Goal: Task Accomplishment & Management: Manage account settings

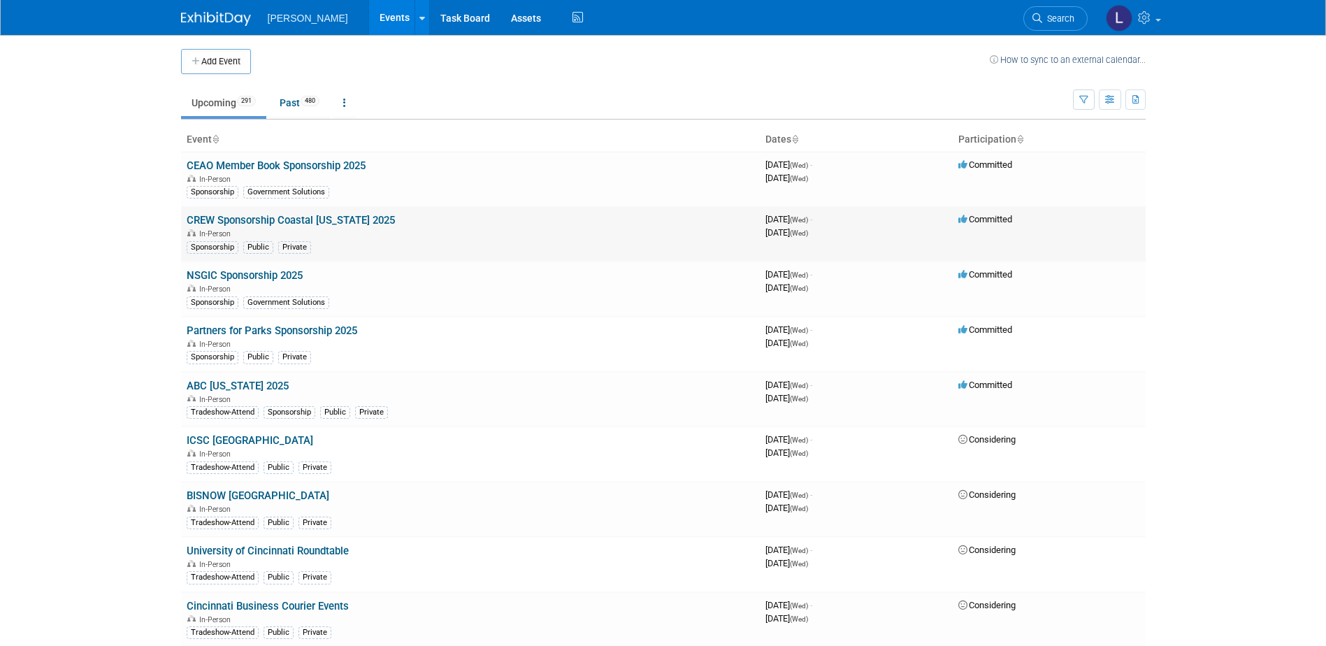
scroll to position [3305, 0]
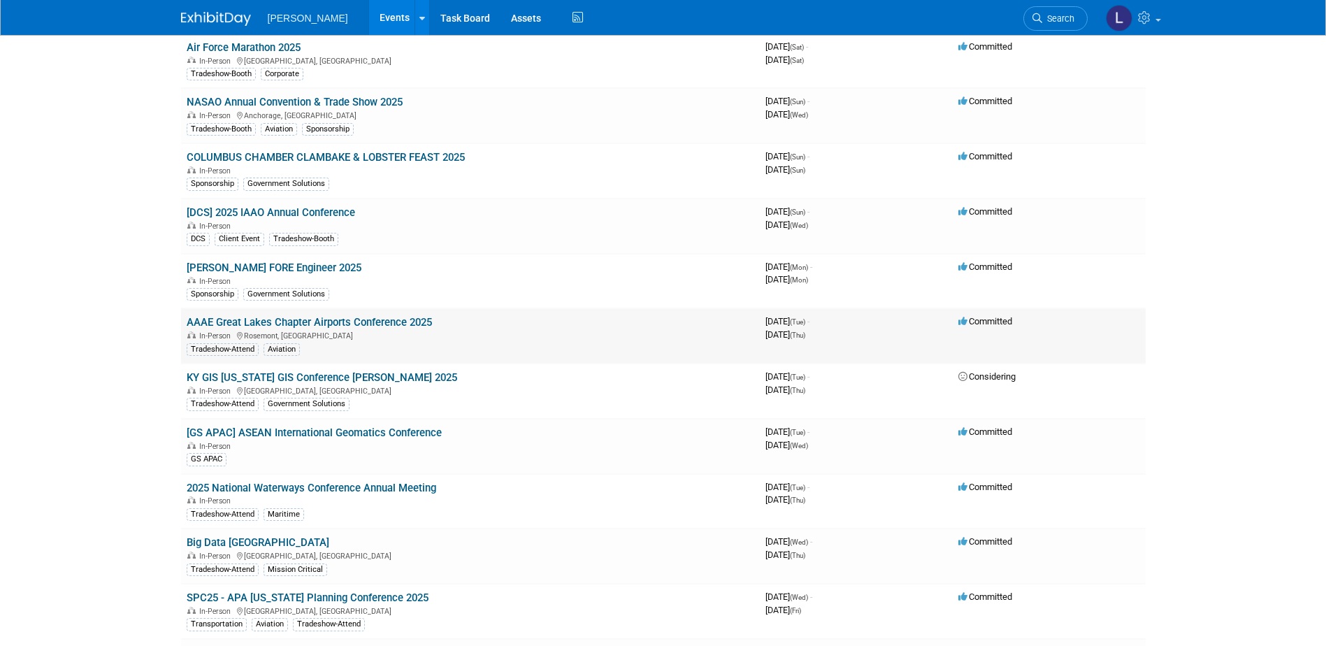
click at [391, 325] on link "AAAE Great Lakes Chapter Airports Conference 2025" at bounding box center [309, 322] width 245 height 13
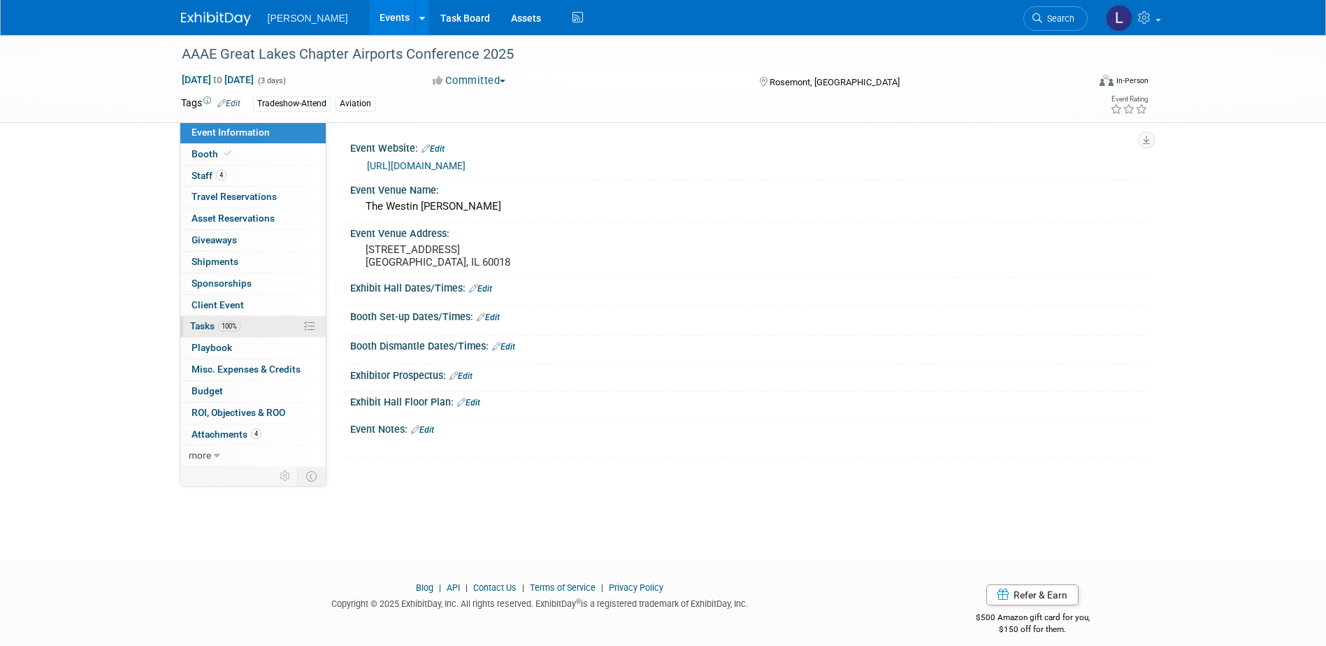
click at [240, 320] on span "Tasks 100%" at bounding box center [215, 325] width 50 height 11
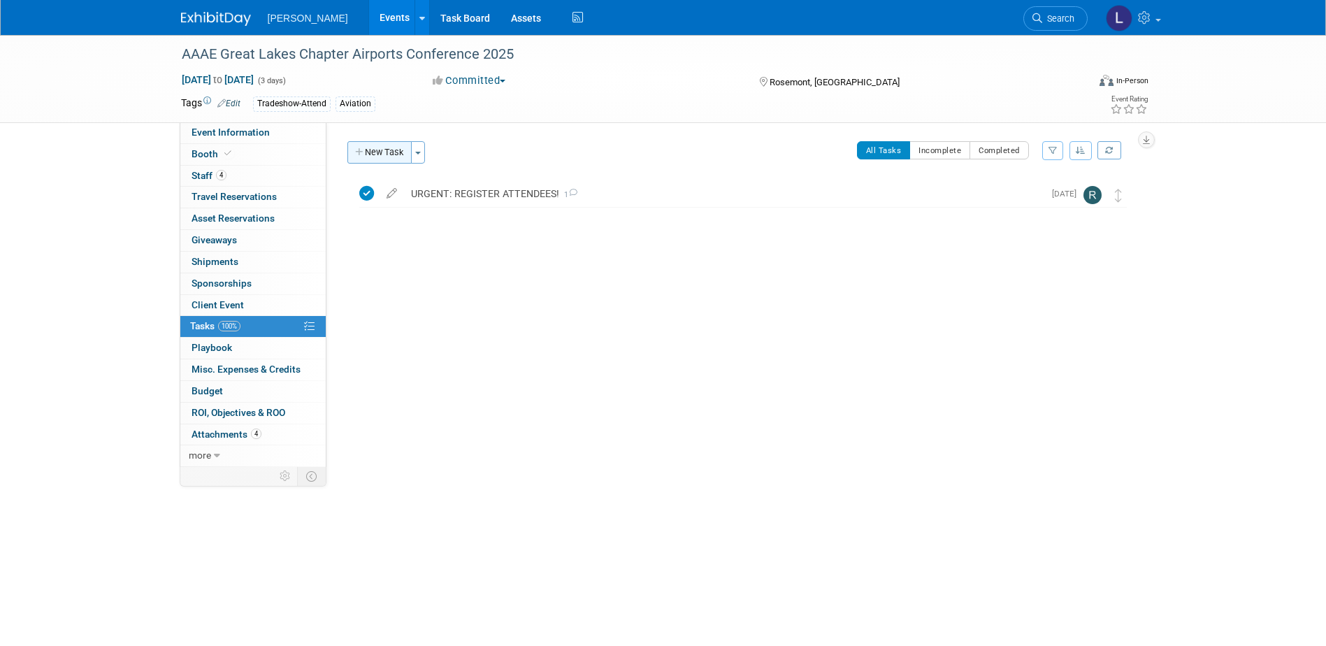
click at [375, 151] on button "New Task" at bounding box center [379, 152] width 64 height 22
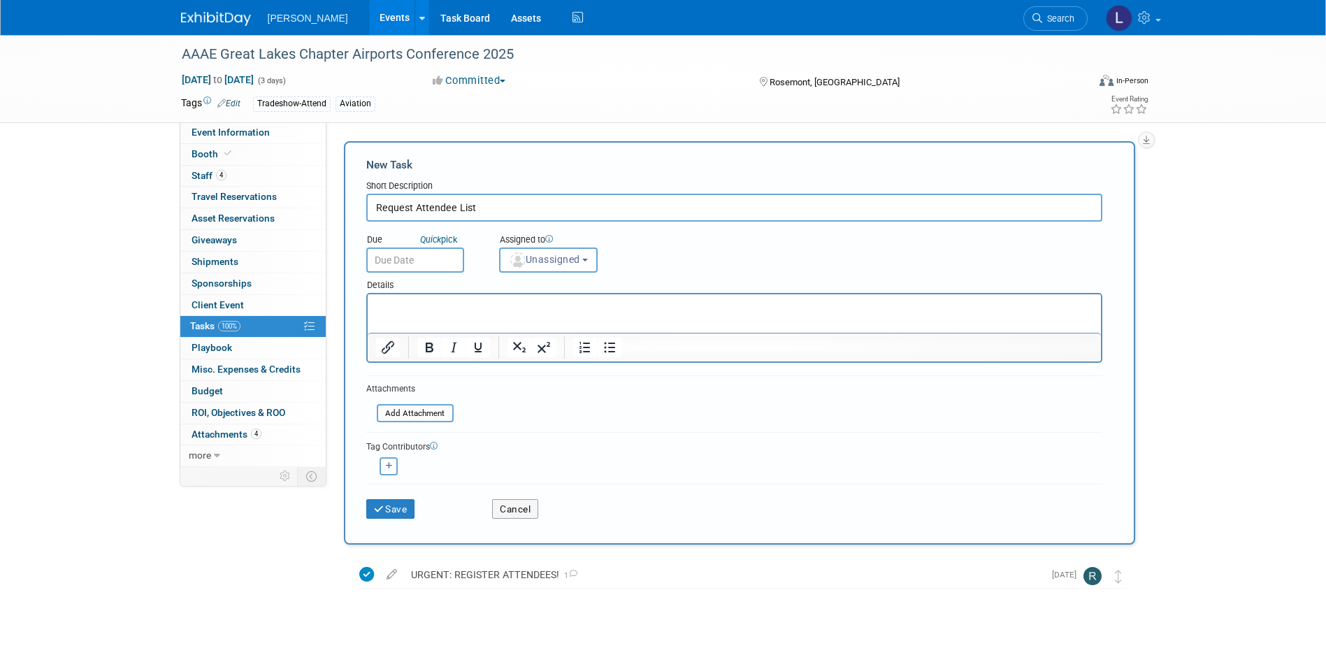
type input "Request Attendee List"
click at [551, 259] on span "Unassigned" at bounding box center [544, 259] width 71 height 11
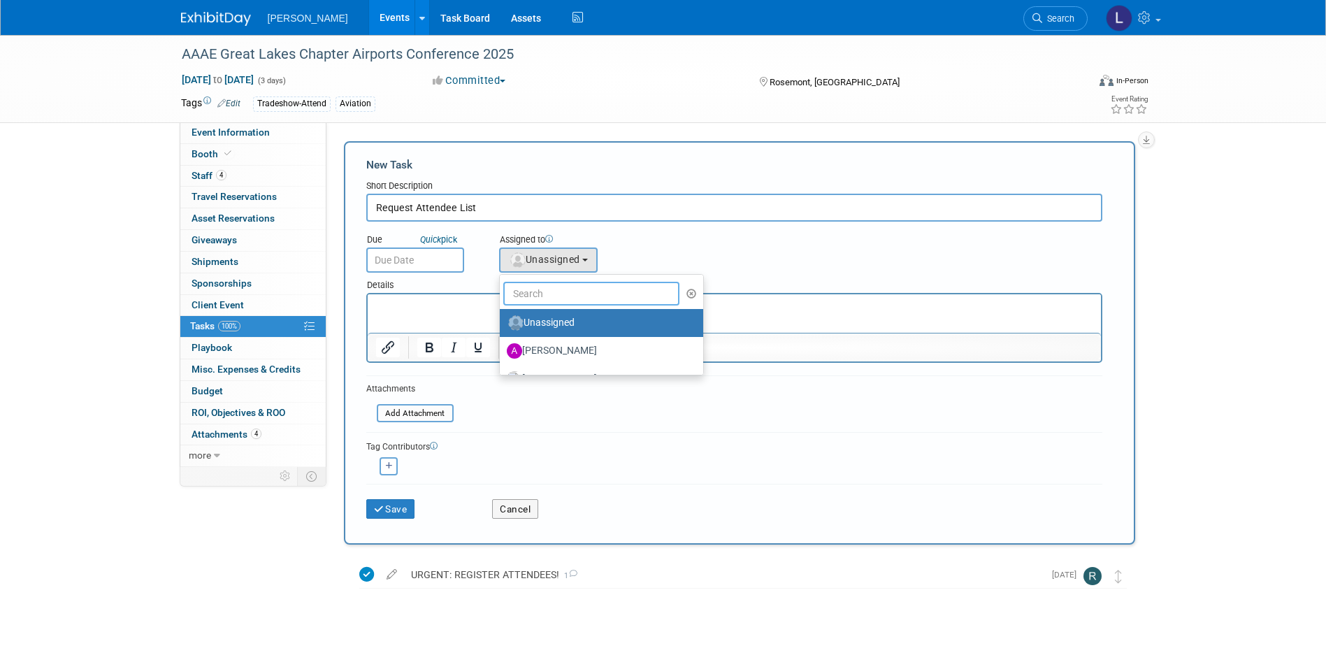
click at [571, 289] on input "text" at bounding box center [591, 294] width 177 height 24
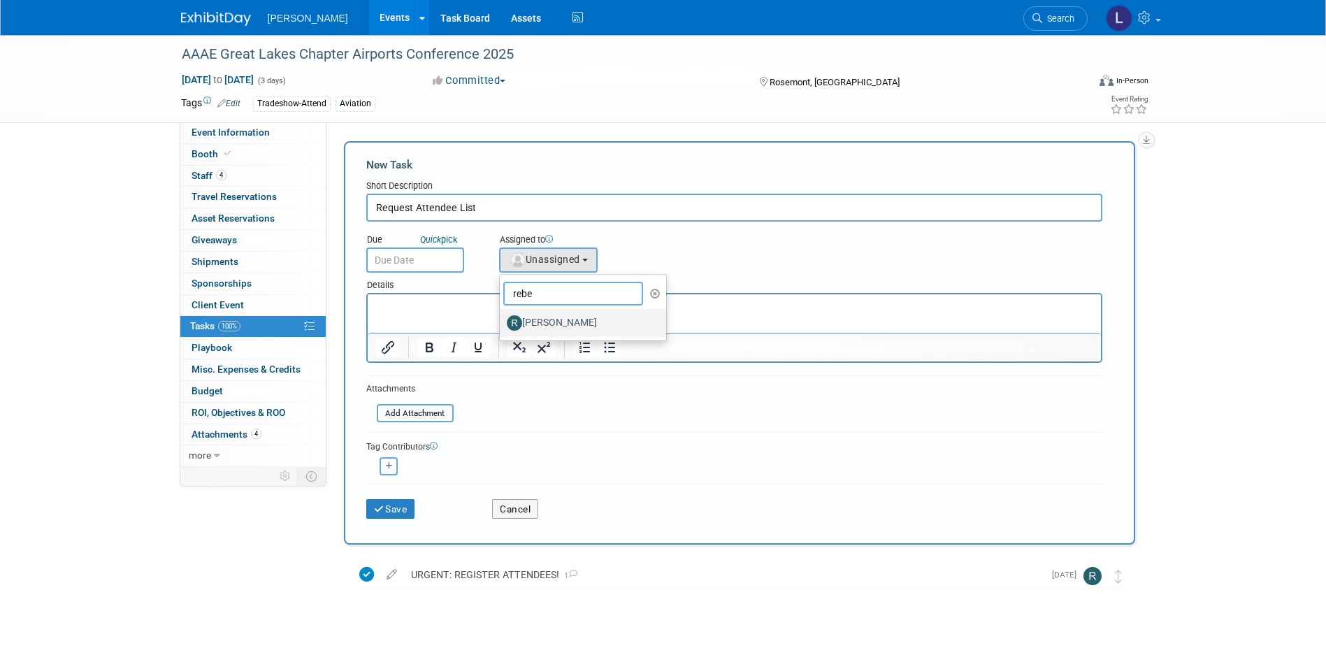
type input "rebe"
drag, startPoint x: 581, startPoint y: 323, endPoint x: 214, endPoint y: 27, distance: 471.7
click at [581, 323] on label "Rebecca Deis" at bounding box center [580, 323] width 146 height 22
click at [502, 323] on input "Rebecca Deis" at bounding box center [497, 321] width 9 height 9
select select "844a177d-a181-44ff-a72a-5731d68e4351"
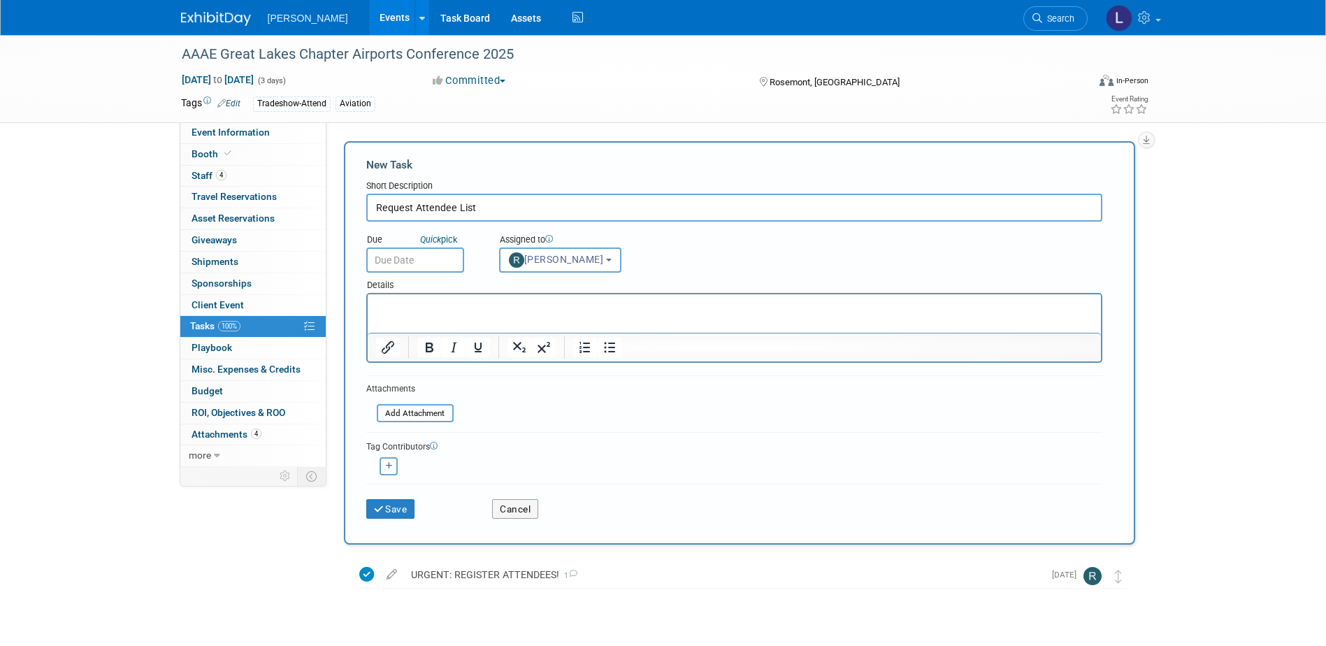
drag, startPoint x: 494, startPoint y: 212, endPoint x: 414, endPoint y: 212, distance: 80.4
click at [414, 212] on input "Request Attendee List" at bounding box center [734, 208] width 736 height 28
type input "Request attendee/registration roster"
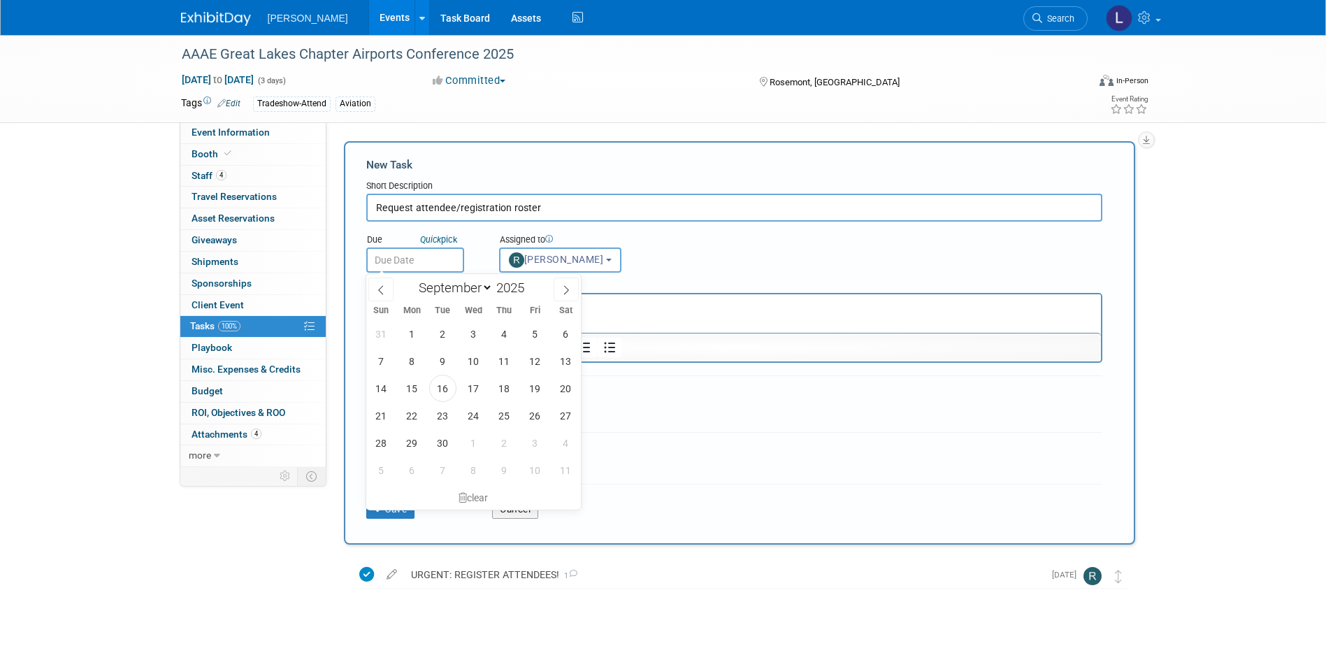
click at [399, 265] on input "text" at bounding box center [415, 259] width 98 height 25
click at [451, 384] on span "16" at bounding box center [442, 388] width 27 height 27
type input "Sep 16, 2025"
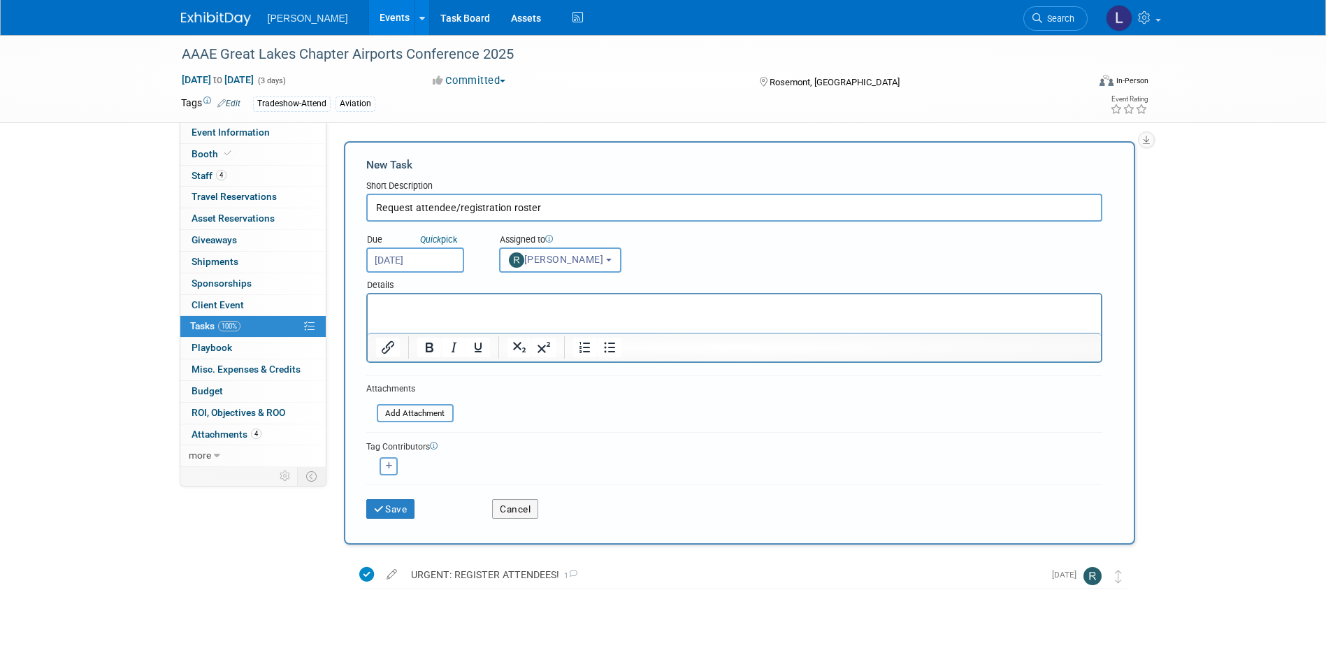
click at [392, 464] on icon "button" at bounding box center [389, 466] width 7 height 8
select select
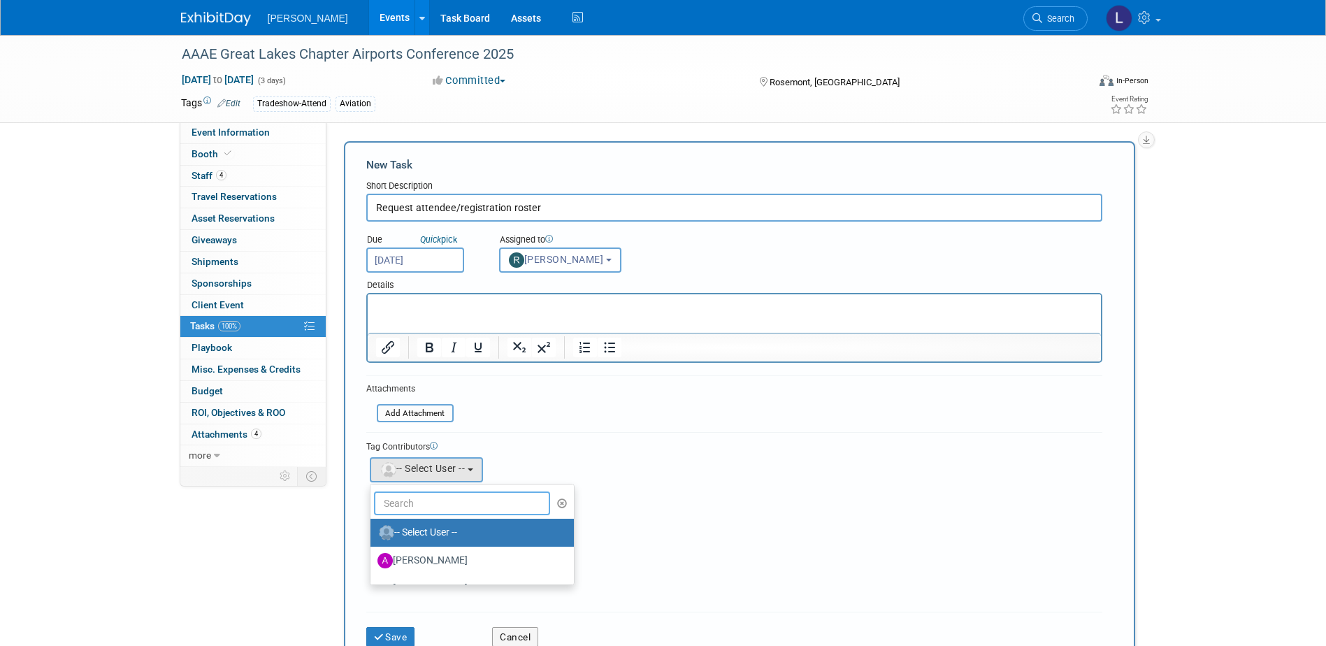
click at [417, 504] on input "text" at bounding box center [462, 503] width 177 height 24
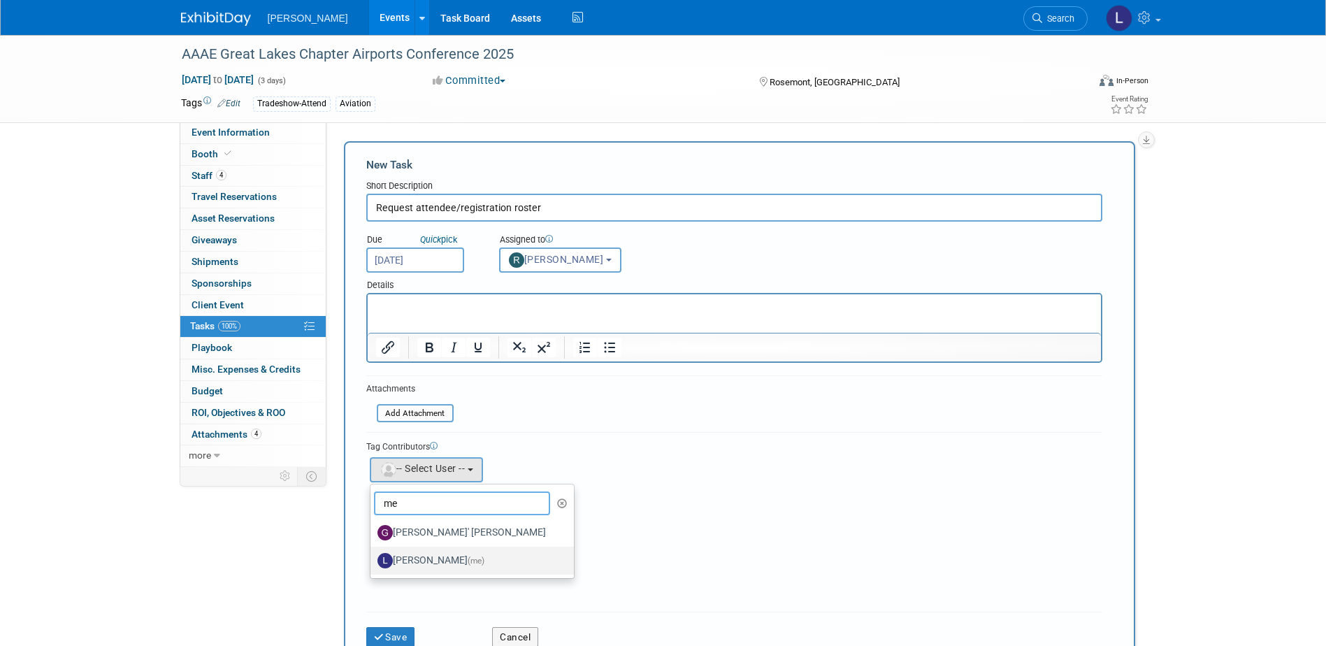
type input "me"
click at [422, 547] on link "Lindsey Wolanczyk (me)" at bounding box center [471, 561] width 203 height 28
click at [419, 565] on label "Lindsey Wolanczyk (me)" at bounding box center [468, 560] width 182 height 22
click at [373, 563] on input "Lindsey Wolanczyk (me)" at bounding box center [367, 558] width 9 height 9
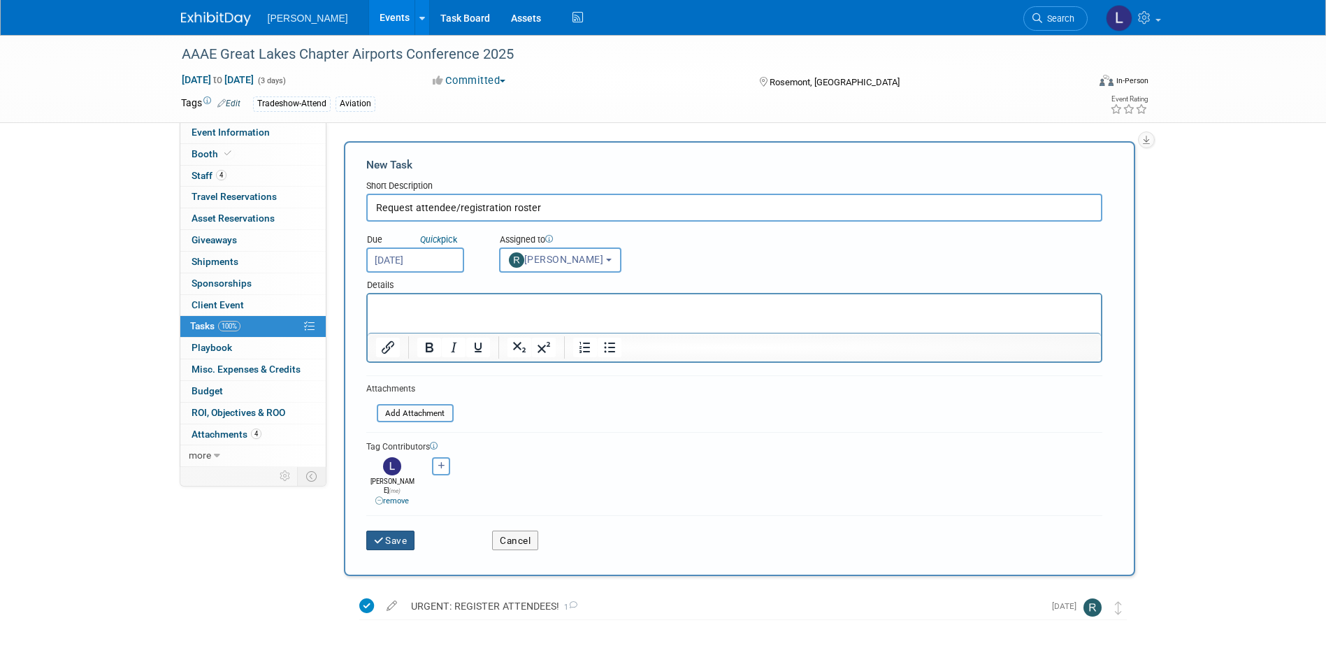
click at [391, 535] on button "Save" at bounding box center [390, 540] width 49 height 20
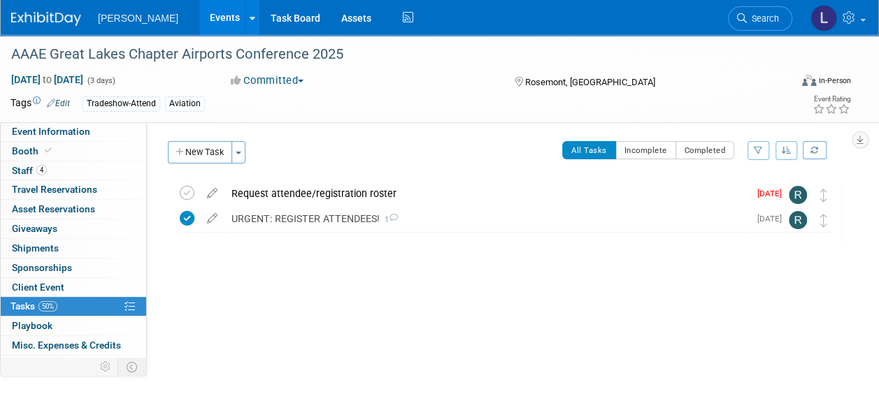
click at [199, 21] on link "Events" at bounding box center [224, 17] width 51 height 35
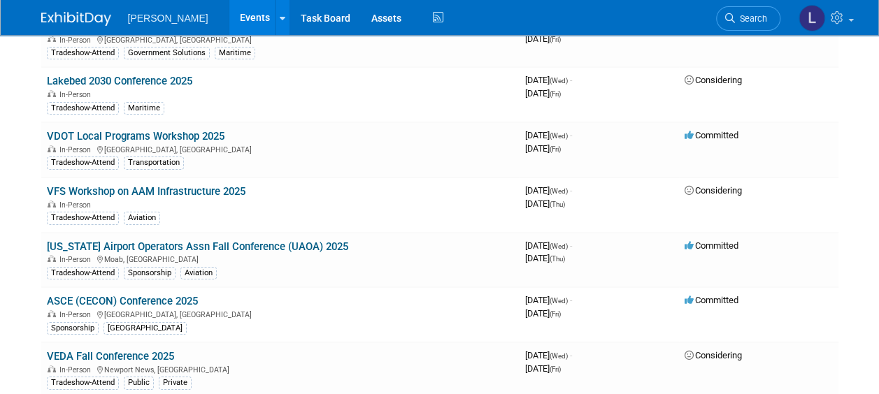
scroll to position [6402, 0]
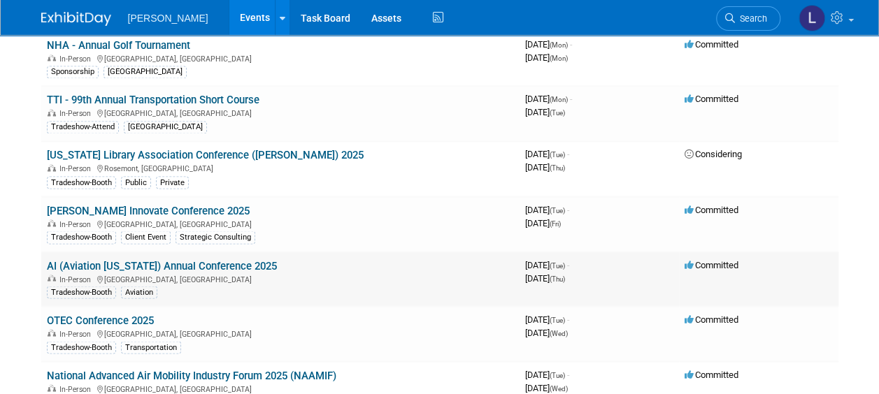
click at [203, 259] on link "AI (Aviation [US_STATE]) Annual Conference 2025" at bounding box center [162, 265] width 230 height 13
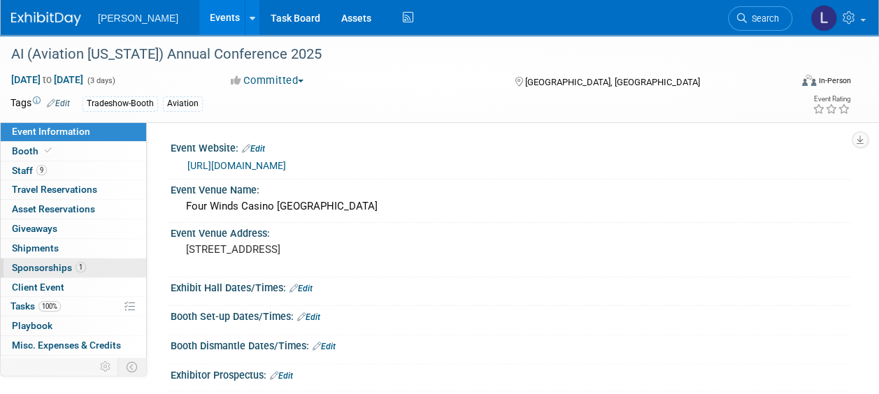
click at [53, 270] on span "Sponsorships 1" at bounding box center [49, 267] width 74 height 11
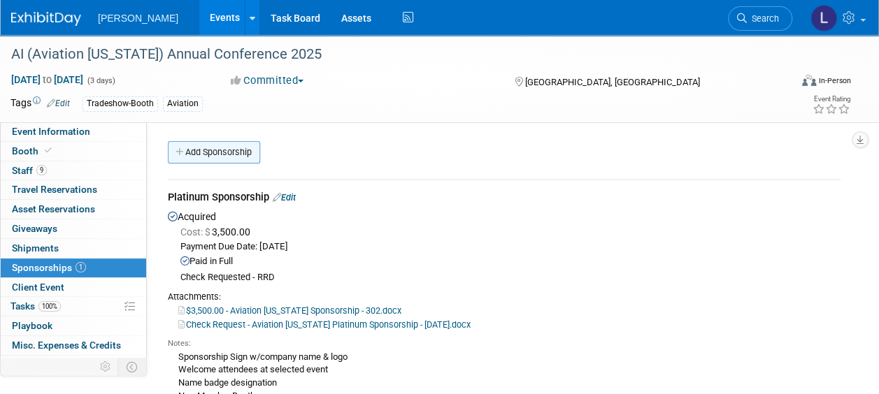
click at [203, 153] on link "Add Sponsorship" at bounding box center [214, 152] width 92 height 22
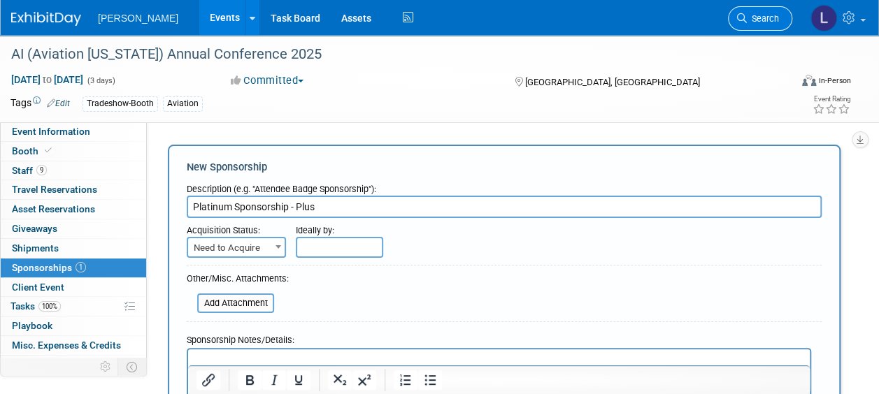
type input "Platinum Sponsorship - Plus"
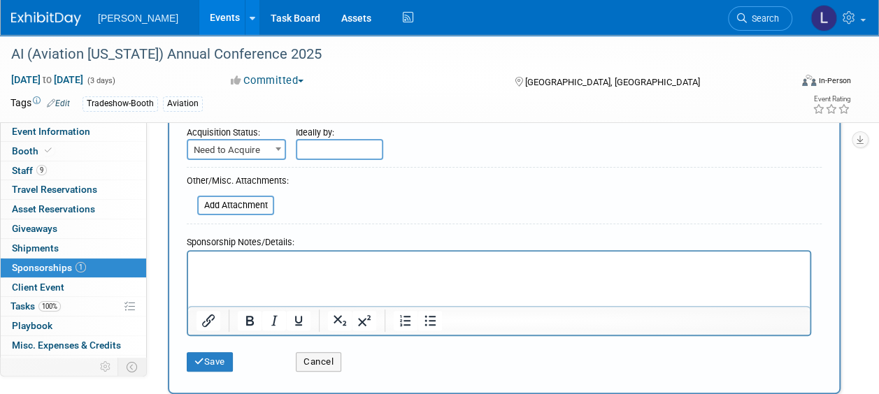
scroll to position [210, 0]
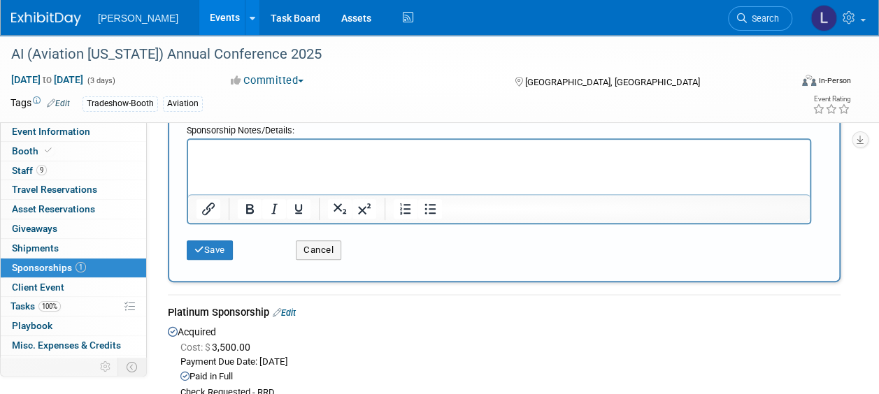
click at [257, 149] on p "Rich Text Area. Press ALT-0 for help." at bounding box center [498, 152] width 605 height 14
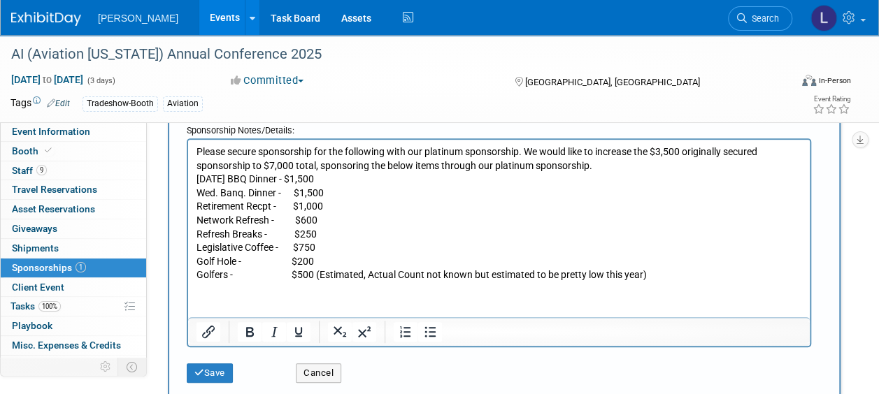
click at [629, 168] on p "Please secure sponsorship for the following with our platinum sponsorship. We w…" at bounding box center [498, 158] width 605 height 27
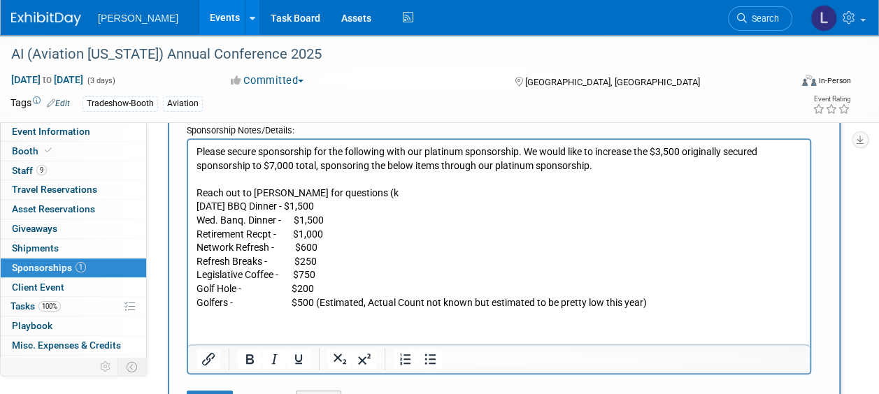
click at [424, 191] on p "Reach out to Kim Purucker for questions (k" at bounding box center [498, 193] width 605 height 14
click at [371, 191] on p "Reach out to Kim Purucker for questions (Kim Purucker <kspurucker99@gmail.com>" at bounding box center [498, 193] width 605 height 14
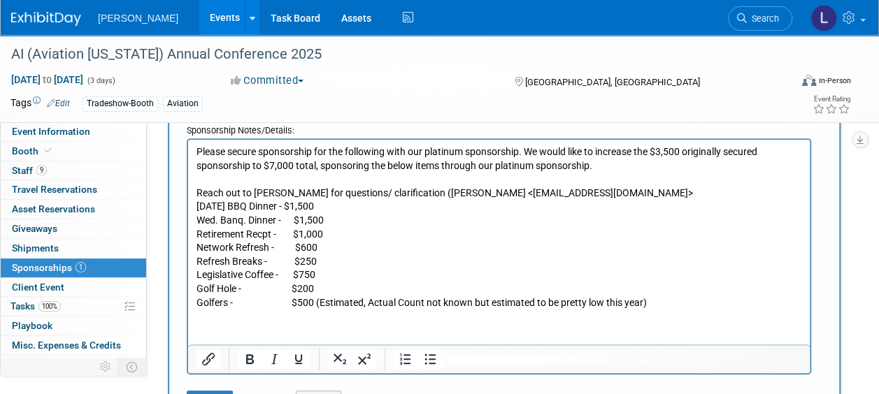
click at [637, 185] on p "Rich Text Area. Press ALT-0 for help." at bounding box center [498, 179] width 605 height 14
click at [648, 198] on p "Reach out to Kim Purucker for questions/ clarification (Kim Purucker <kspurucke…" at bounding box center [498, 193] width 605 height 14
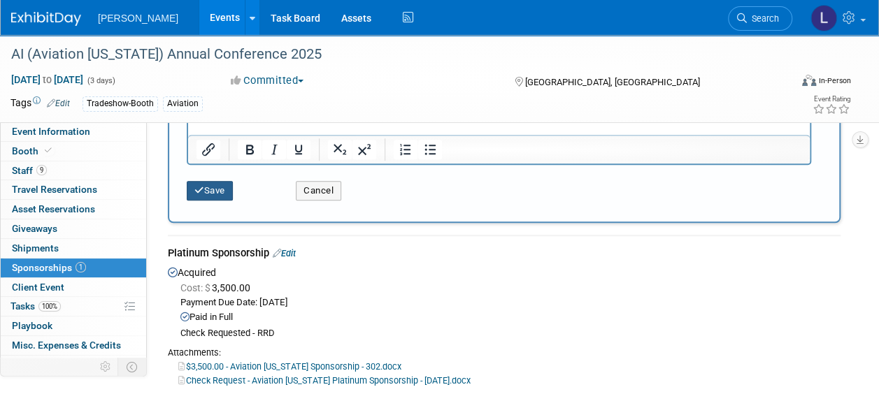
click at [203, 189] on button "Save" at bounding box center [210, 191] width 46 height 20
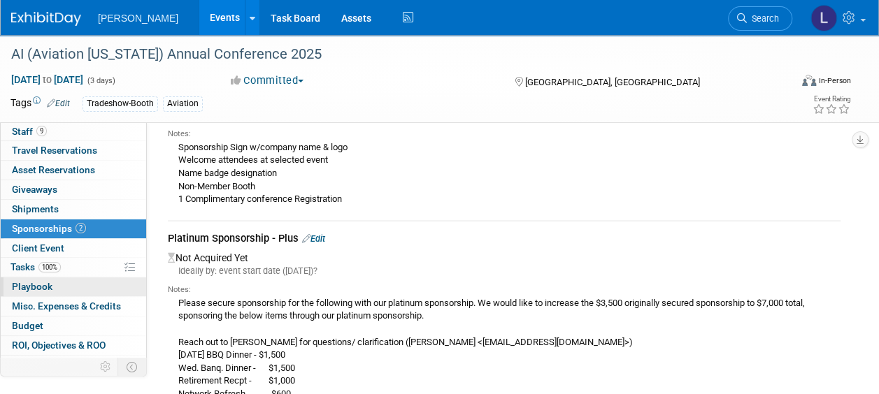
scroll to position [71, 0]
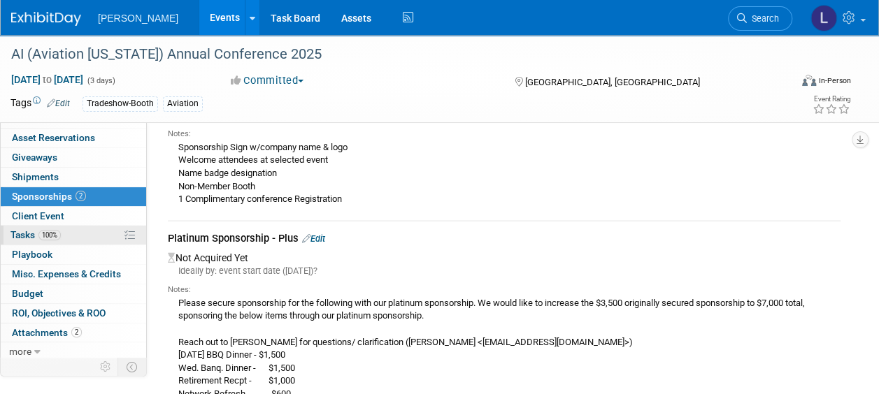
click at [53, 231] on span "100%" at bounding box center [49, 235] width 22 height 10
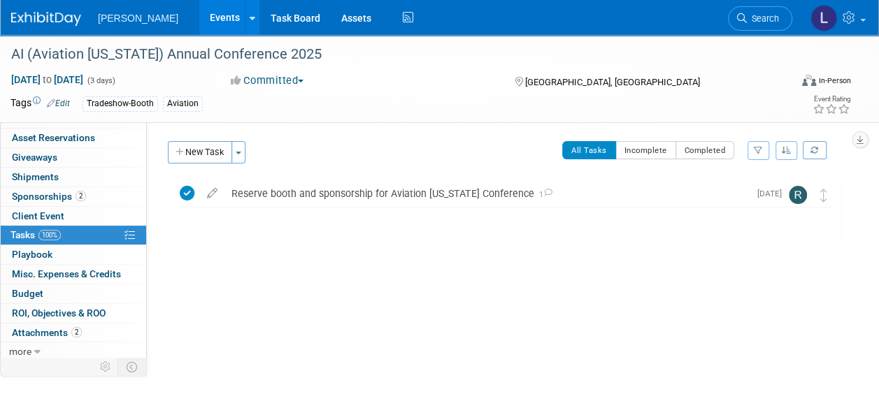
drag, startPoint x: 181, startPoint y: 152, endPoint x: 361, endPoint y: 110, distance: 184.4
click at [181, 152] on icon "button" at bounding box center [180, 152] width 10 height 9
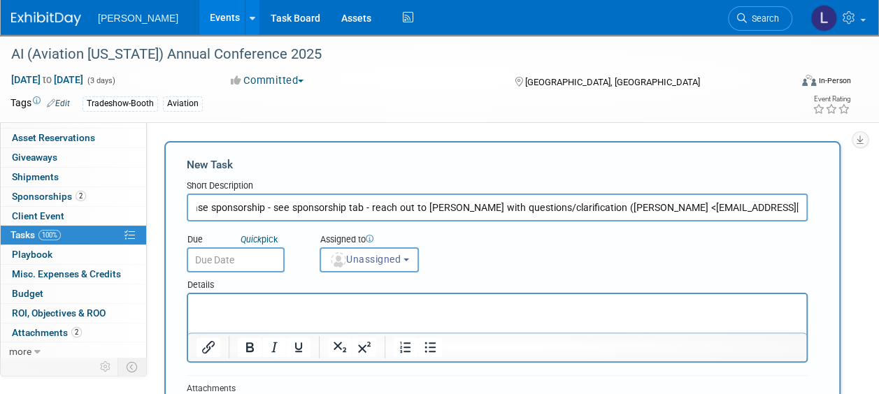
scroll to position [0, 30]
type input "Increase sponsorship - see sponsorship tab - reach out to Kim Purucker with que…"
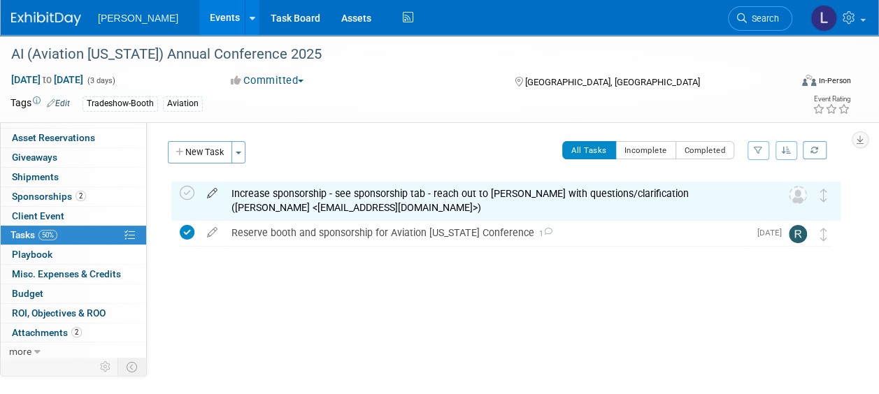
click at [211, 191] on icon at bounding box center [212, 190] width 24 height 17
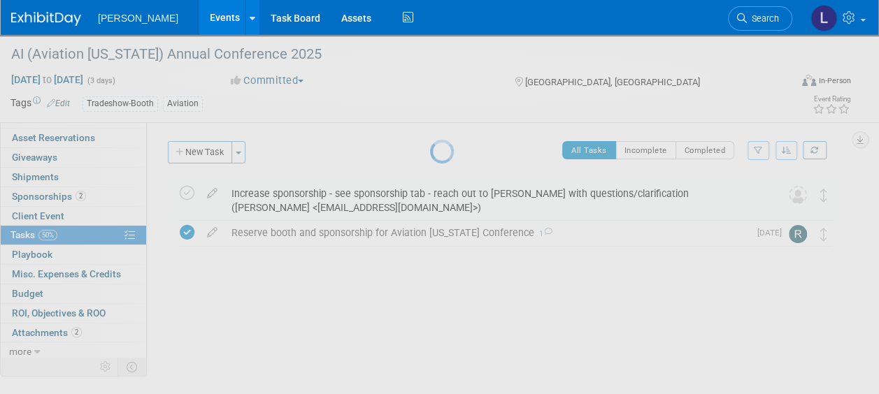
select select "8"
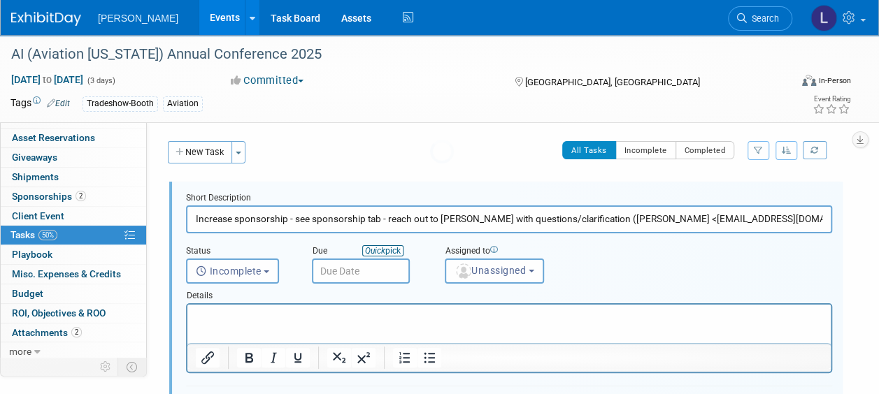
scroll to position [0, 0]
click at [376, 267] on input "text" at bounding box center [361, 271] width 98 height 25
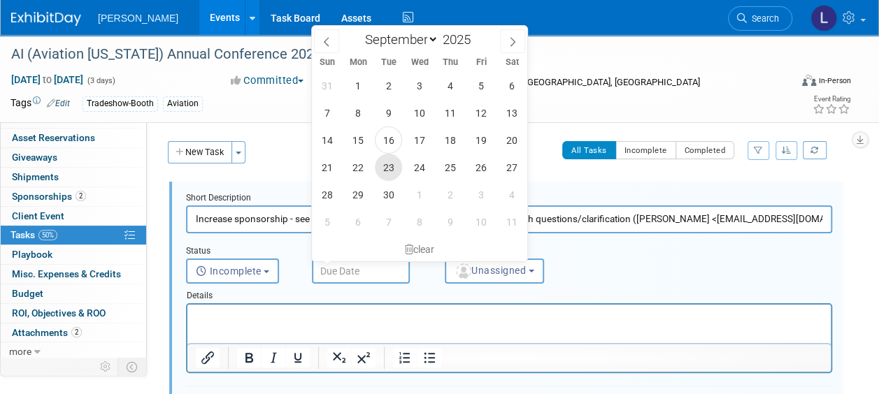
click at [384, 167] on span "23" at bounding box center [388, 167] width 27 height 27
type input "Sep 23, 2025"
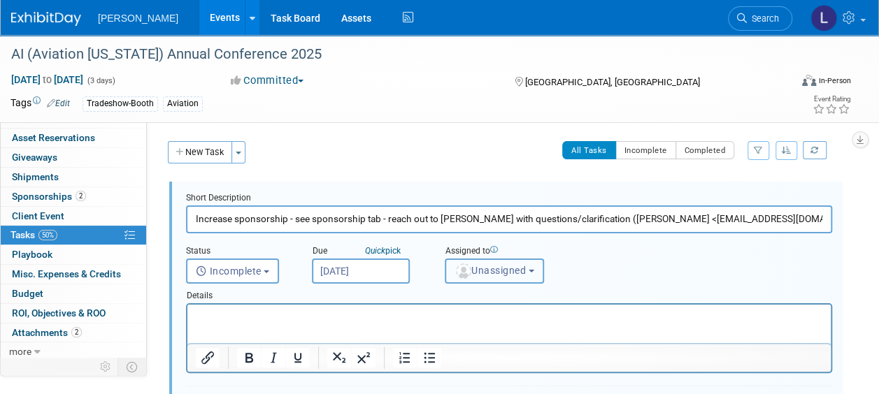
click at [472, 277] on button "Unassigned" at bounding box center [493, 271] width 99 height 25
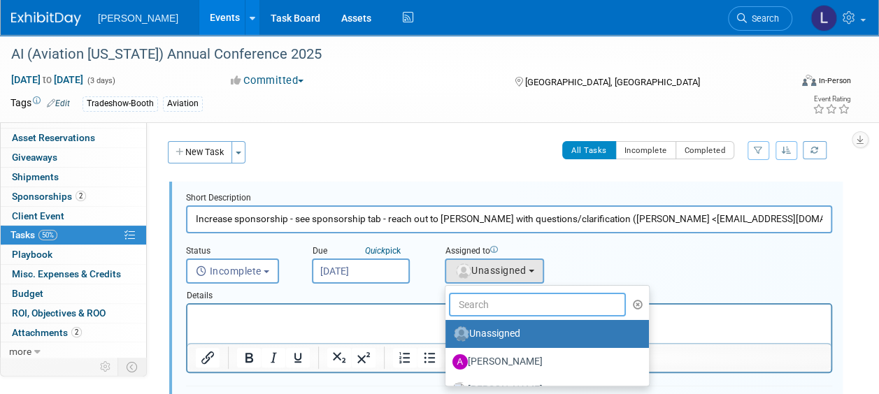
click at [469, 303] on input "text" at bounding box center [537, 305] width 177 height 24
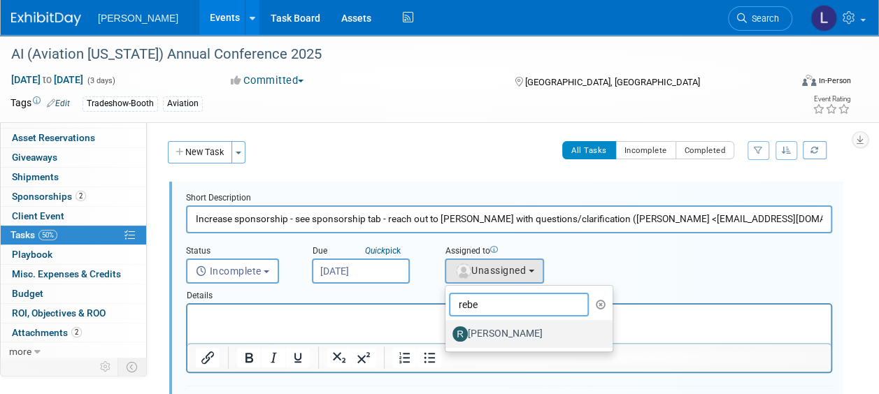
type input "rebe"
click at [483, 328] on label "Rebecca Deis" at bounding box center [525, 334] width 146 height 22
click at [447, 328] on input "Rebecca Deis" at bounding box center [442, 332] width 9 height 9
select select "844a177d-a181-44ff-a72a-5731d68e4351"
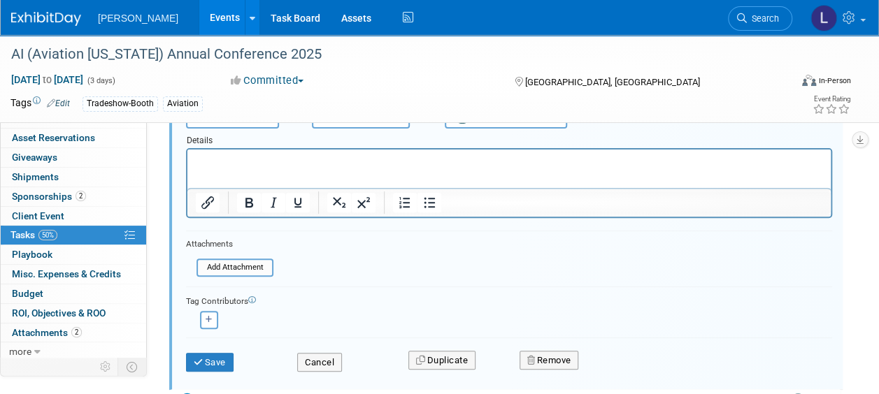
scroll to position [260, 0]
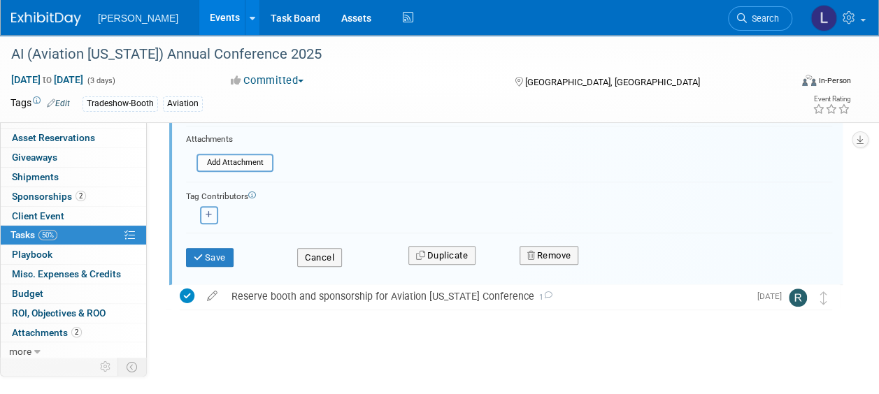
click at [214, 211] on button "button" at bounding box center [209, 215] width 18 height 18
select select
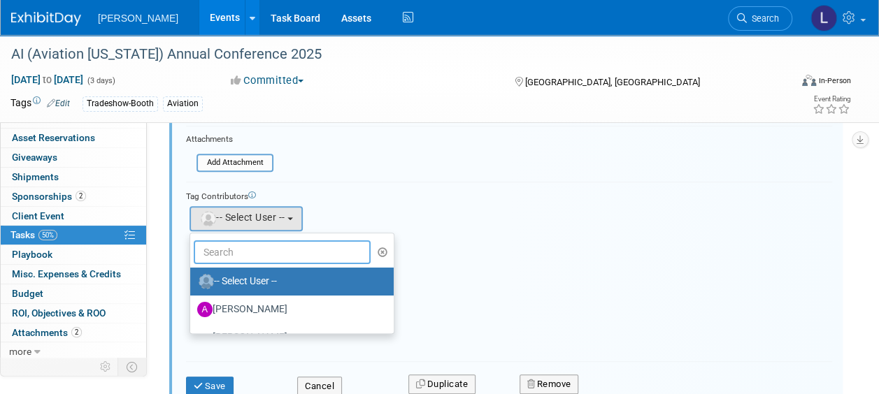
click at [240, 258] on input "text" at bounding box center [282, 252] width 177 height 24
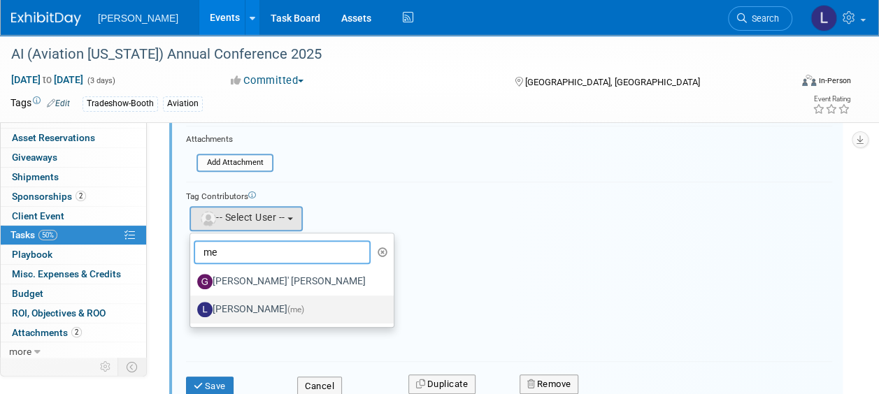
type input "me"
click at [241, 304] on label "Lindsey Wolanczyk (me)" at bounding box center [288, 309] width 182 height 22
click at [192, 304] on input "Lindsey Wolanczyk (me)" at bounding box center [187, 307] width 9 height 9
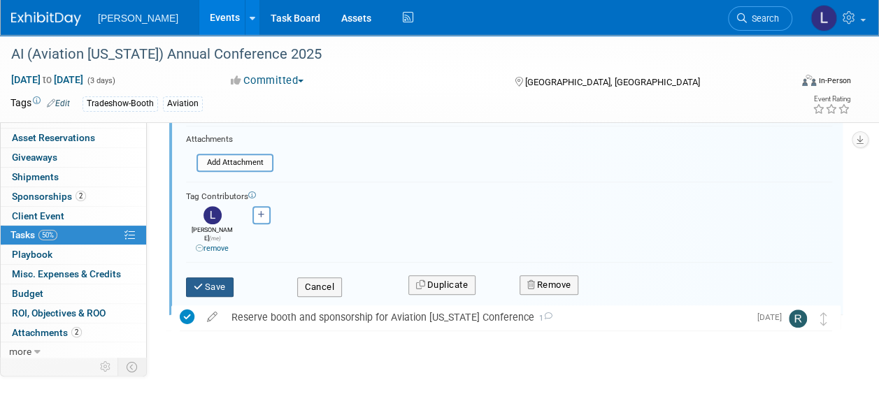
click at [208, 277] on button "Save" at bounding box center [210, 287] width 48 height 20
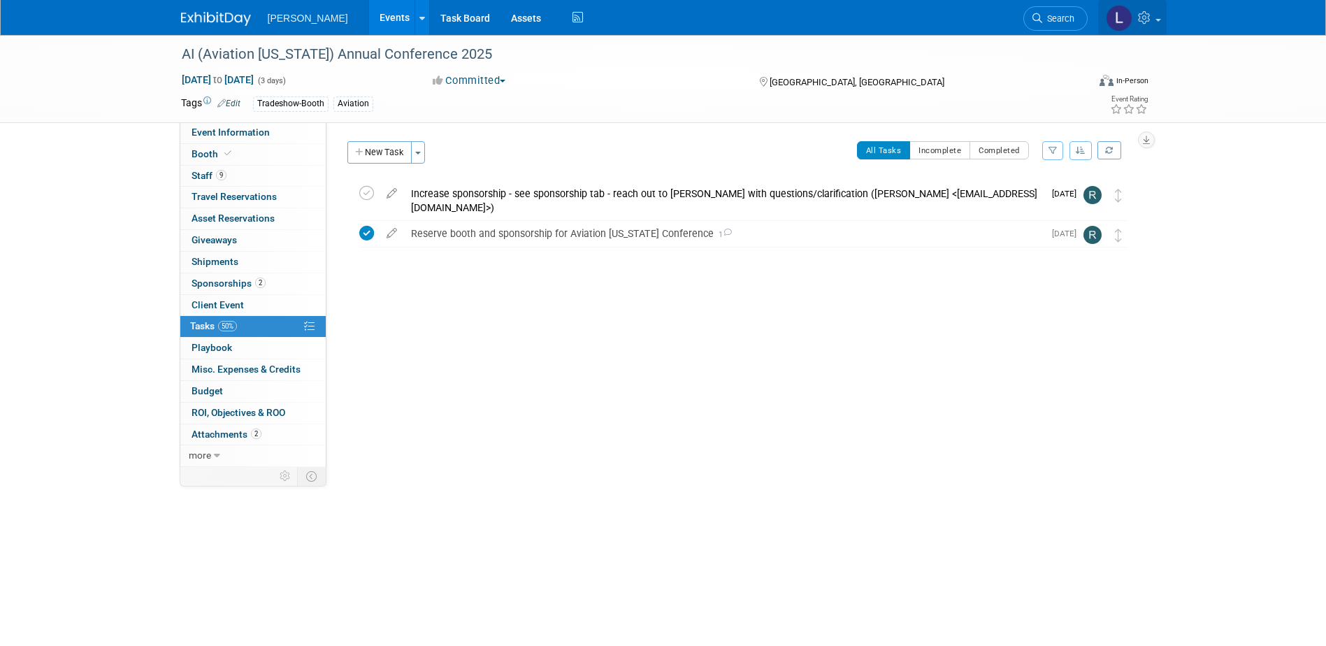
scroll to position [0, 0]
